Goal: Task Accomplishment & Management: Manage account settings

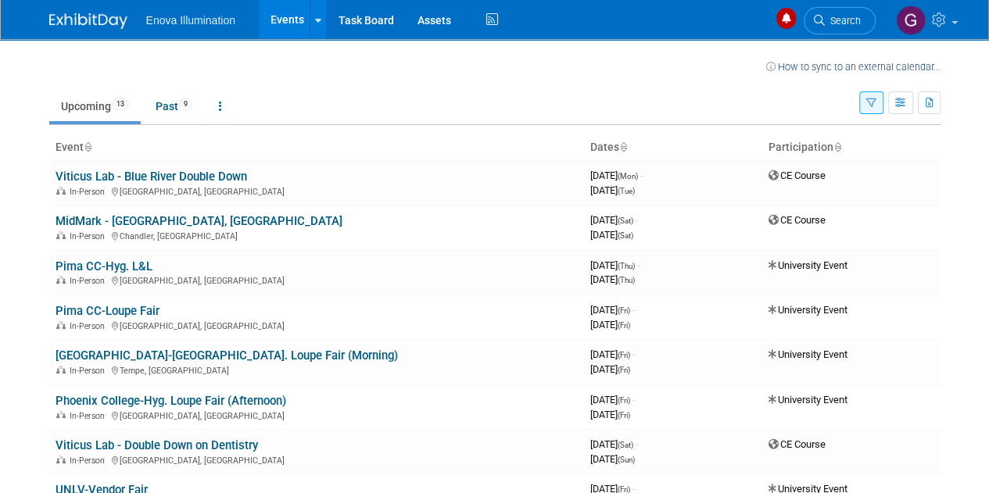
click at [882, 99] on button "button" at bounding box center [871, 102] width 24 height 23
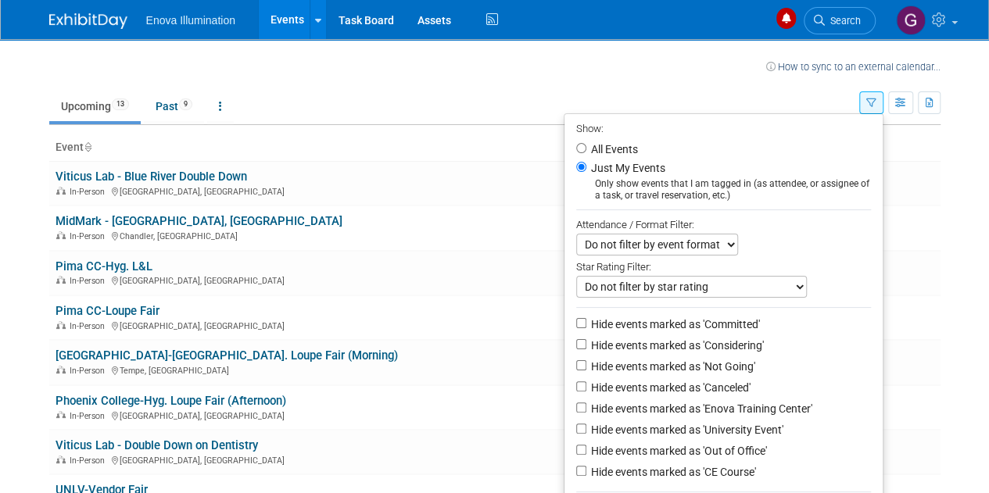
click at [588, 173] on label "Just My Events" at bounding box center [626, 168] width 77 height 16
click at [583, 172] on input "Just My Events" at bounding box center [581, 167] width 10 height 10
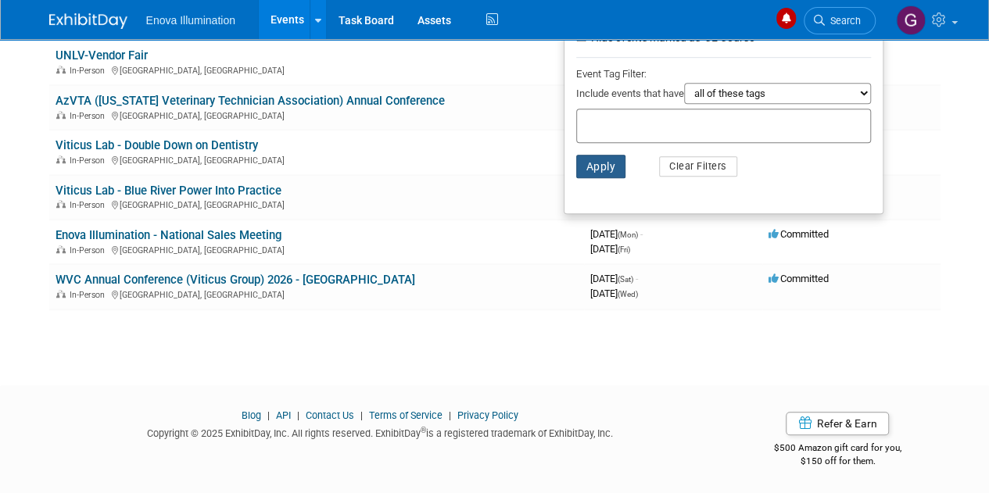
click at [597, 168] on button "Apply" at bounding box center [601, 166] width 50 height 23
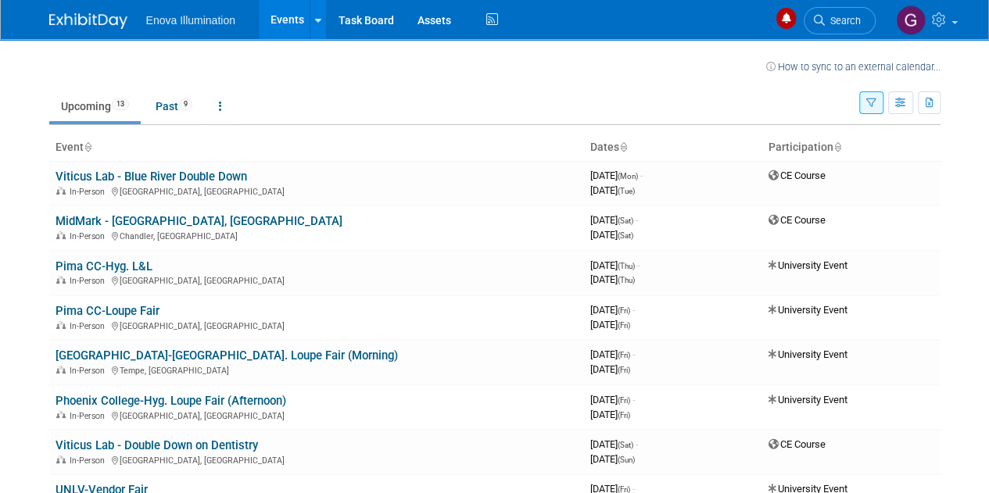
click at [865, 92] on button "button" at bounding box center [871, 102] width 24 height 23
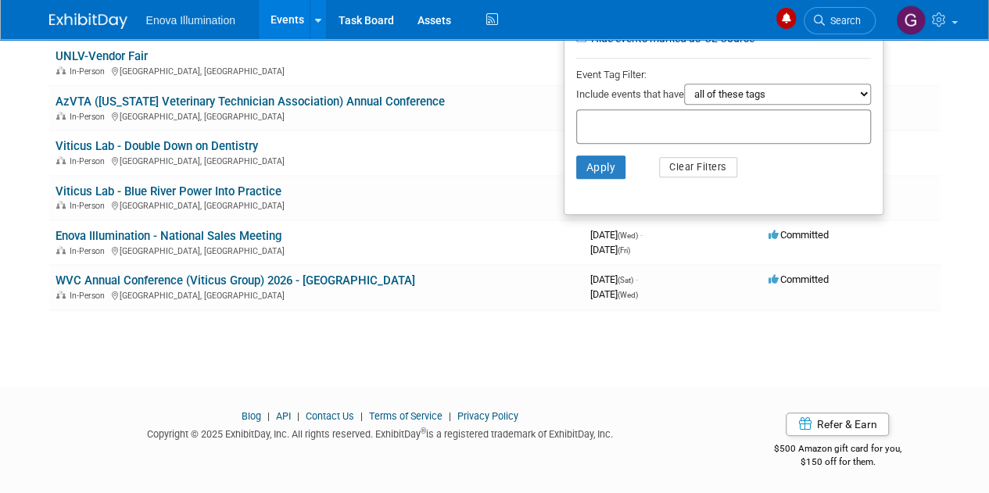
scroll to position [435, 0]
click at [604, 169] on button "Apply" at bounding box center [601, 166] width 50 height 23
